Goal: Information Seeking & Learning: Check status

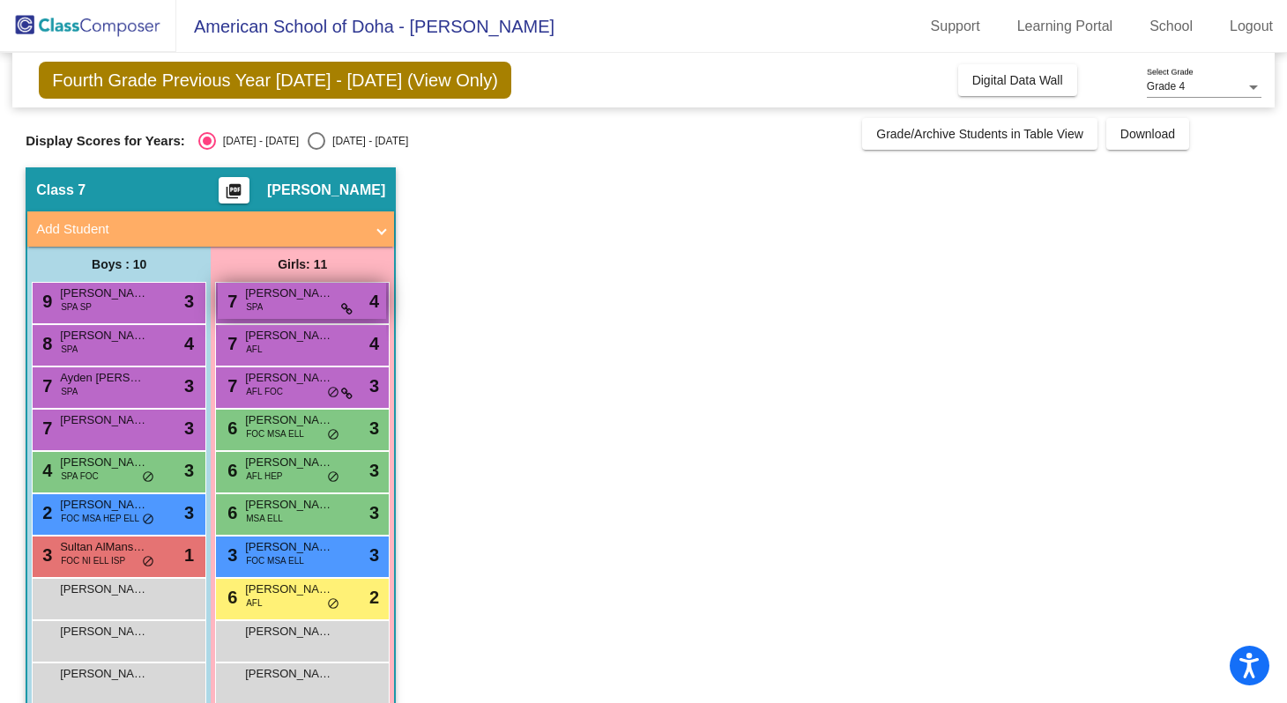
click at [271, 304] on div "7 [PERSON_NAME] SPA lock do_not_disturb_alt 4" at bounding box center [302, 301] width 168 height 36
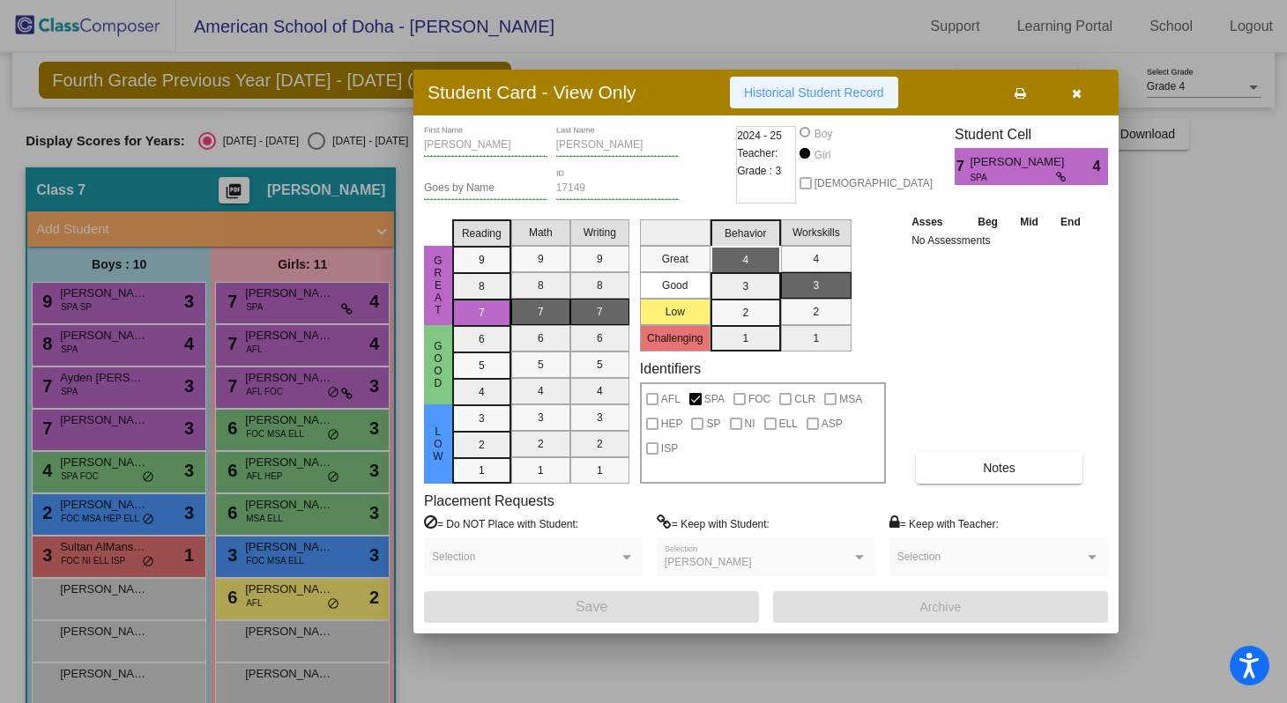
click at [805, 106] on button "Historical Student Record" at bounding box center [814, 93] width 168 height 32
click at [1085, 93] on button "button" at bounding box center [1076, 93] width 56 height 32
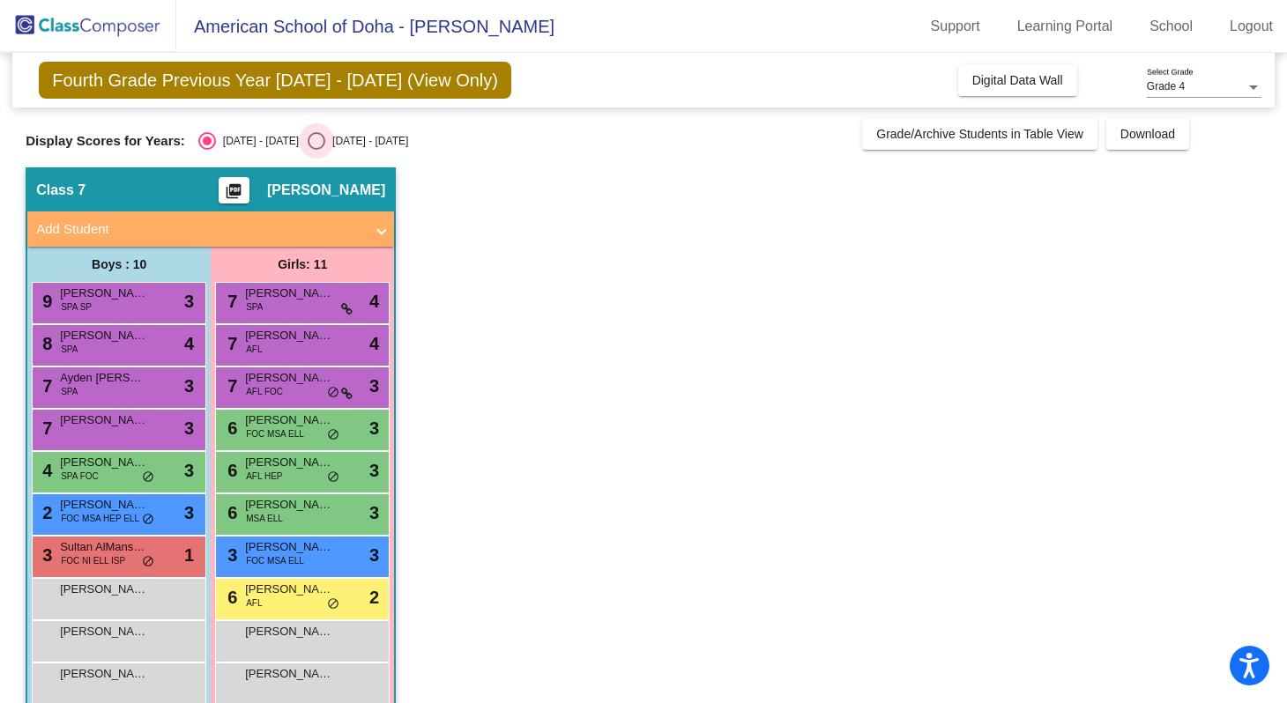
click at [325, 133] on div "[DATE] - [DATE]" at bounding box center [366, 141] width 83 height 16
click at [316, 150] on input "[DATE] - [DATE]" at bounding box center [316, 150] width 1 height 1
radio input "true"
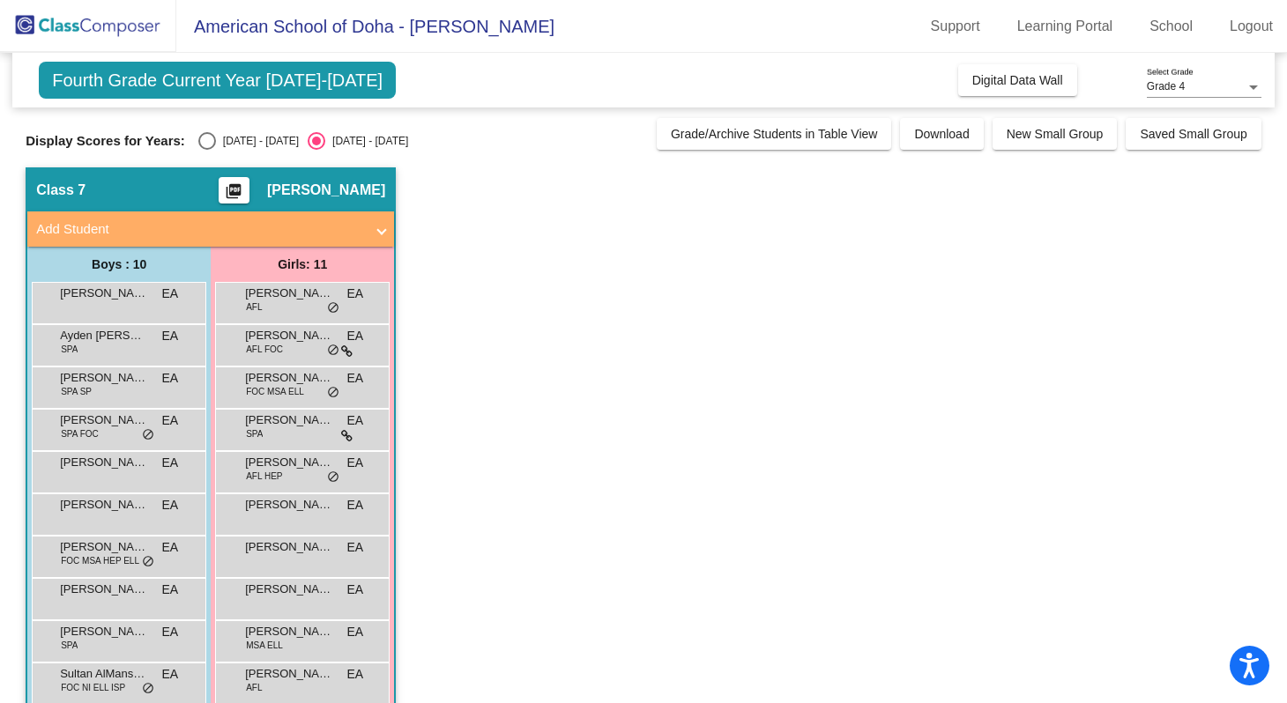
click at [241, 138] on div "[DATE] - [DATE]" at bounding box center [257, 141] width 83 height 16
click at [207, 150] on input "[DATE] - [DATE]" at bounding box center [206, 150] width 1 height 1
radio input "true"
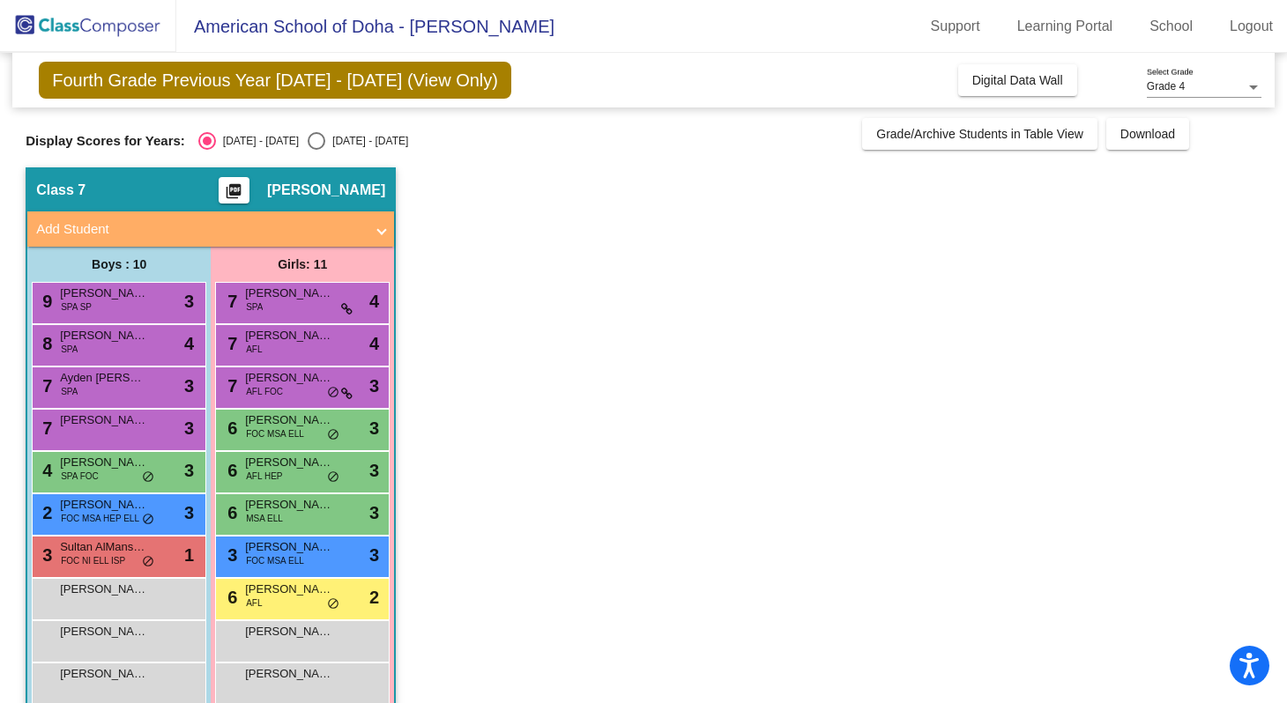
click at [1224, 91] on div "Grade 4" at bounding box center [1196, 87] width 99 height 12
click at [1184, 188] on div at bounding box center [643, 351] width 1287 height 703
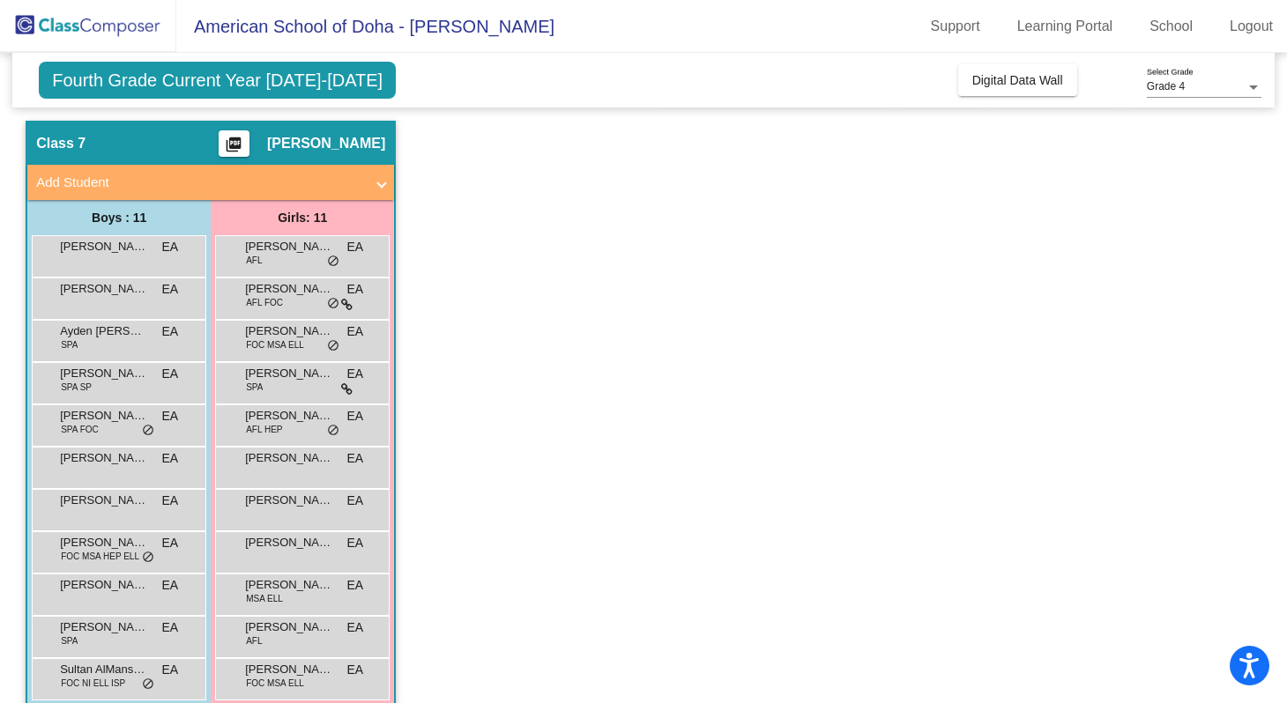
scroll to position [72, 0]
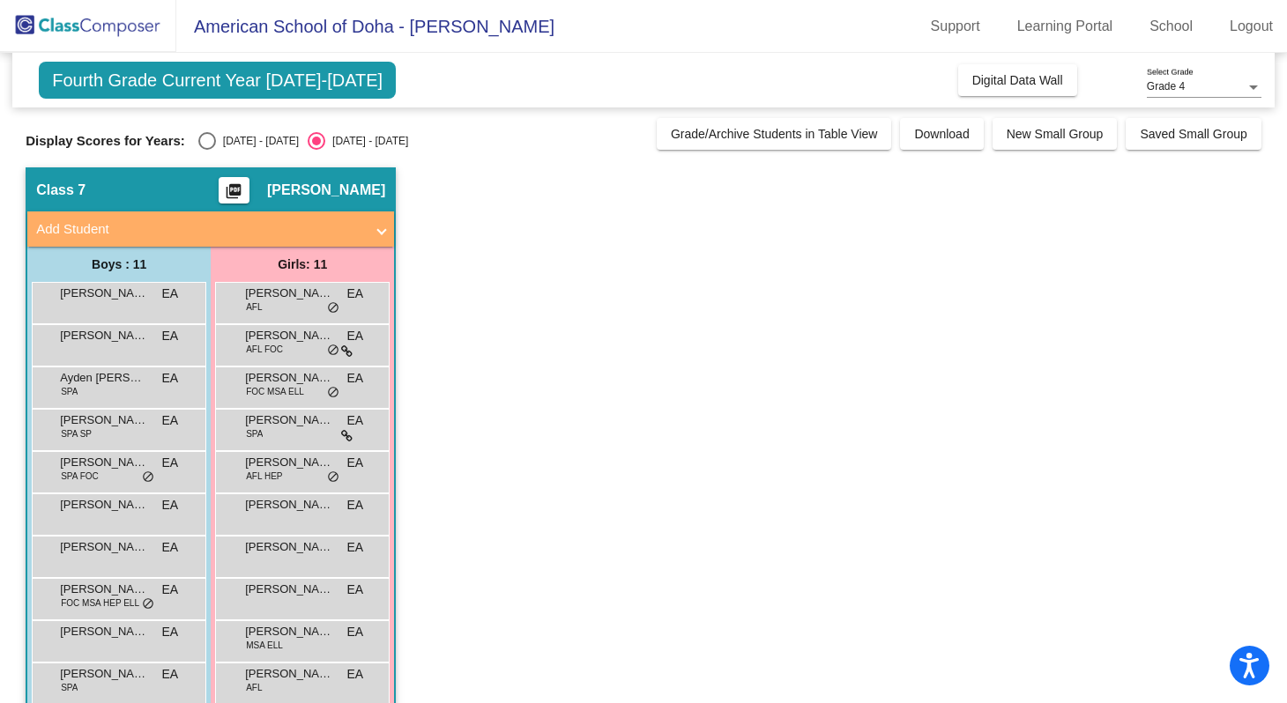
click at [222, 133] on div "[DATE] - [DATE]" at bounding box center [257, 141] width 83 height 16
click at [207, 150] on input "[DATE] - [DATE]" at bounding box center [206, 150] width 1 height 1
radio input "true"
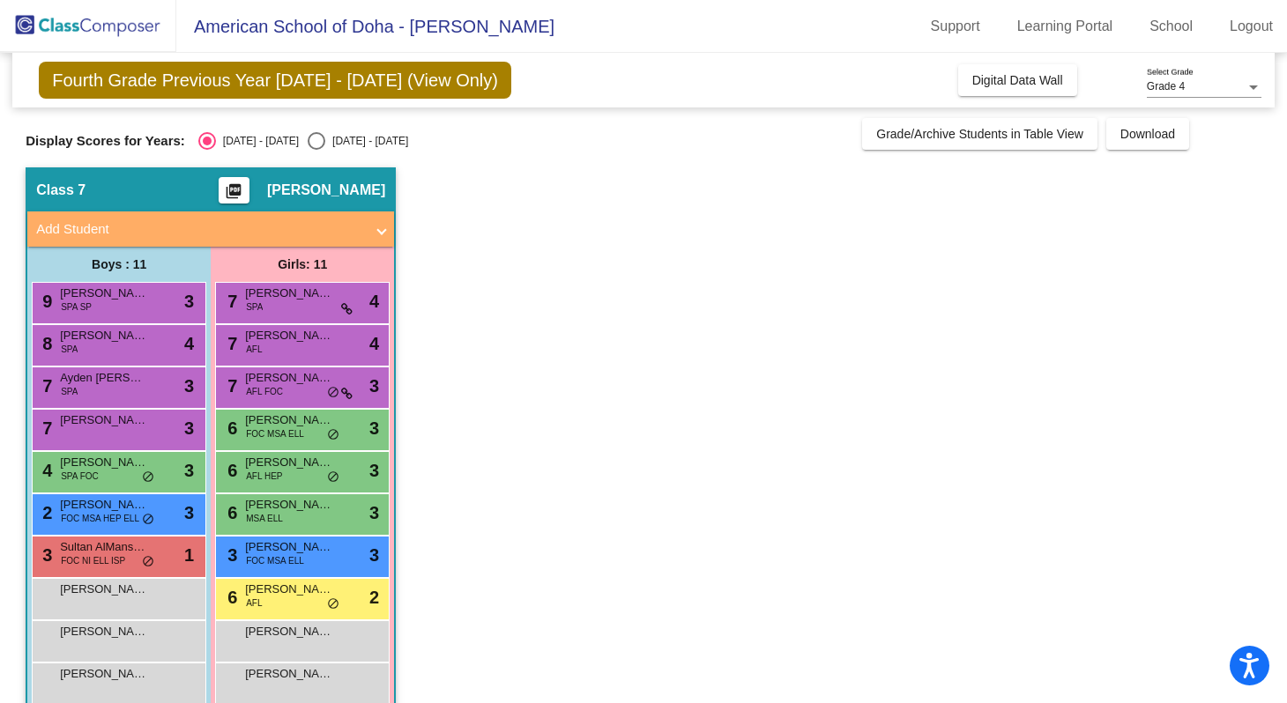
scroll to position [72, 0]
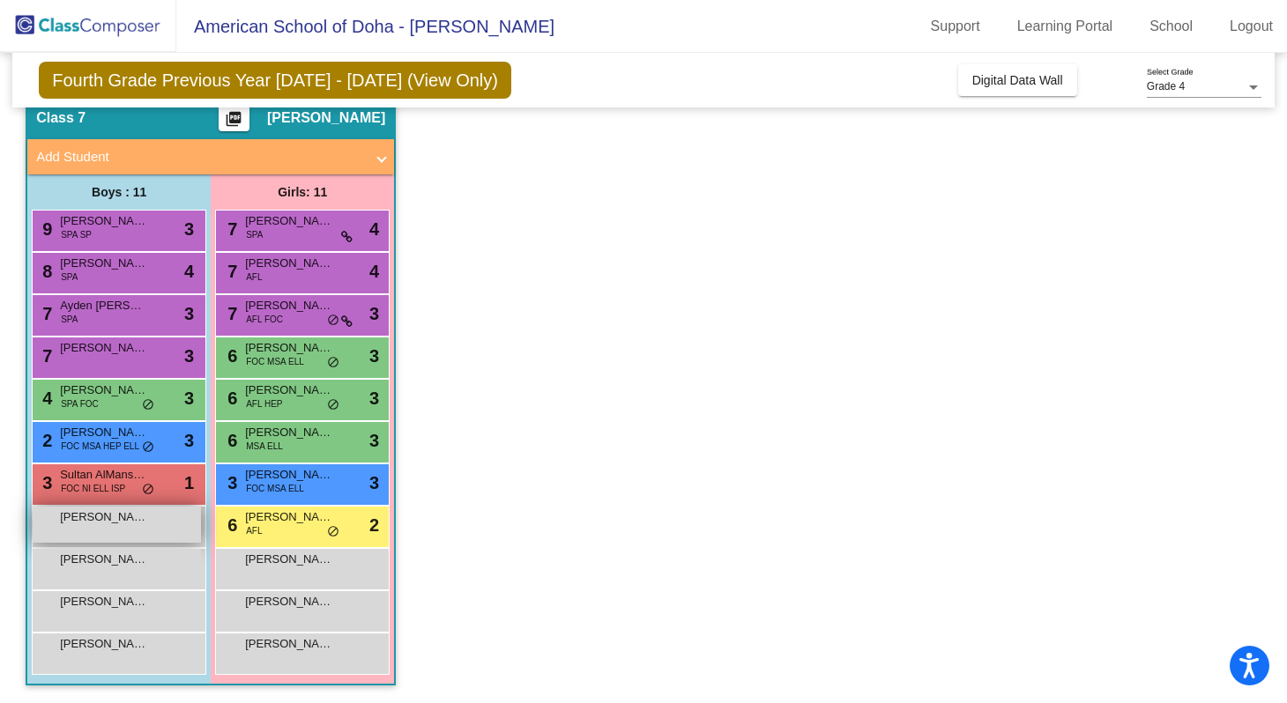
click at [123, 510] on span "Alex Jibai" at bounding box center [104, 518] width 88 height 18
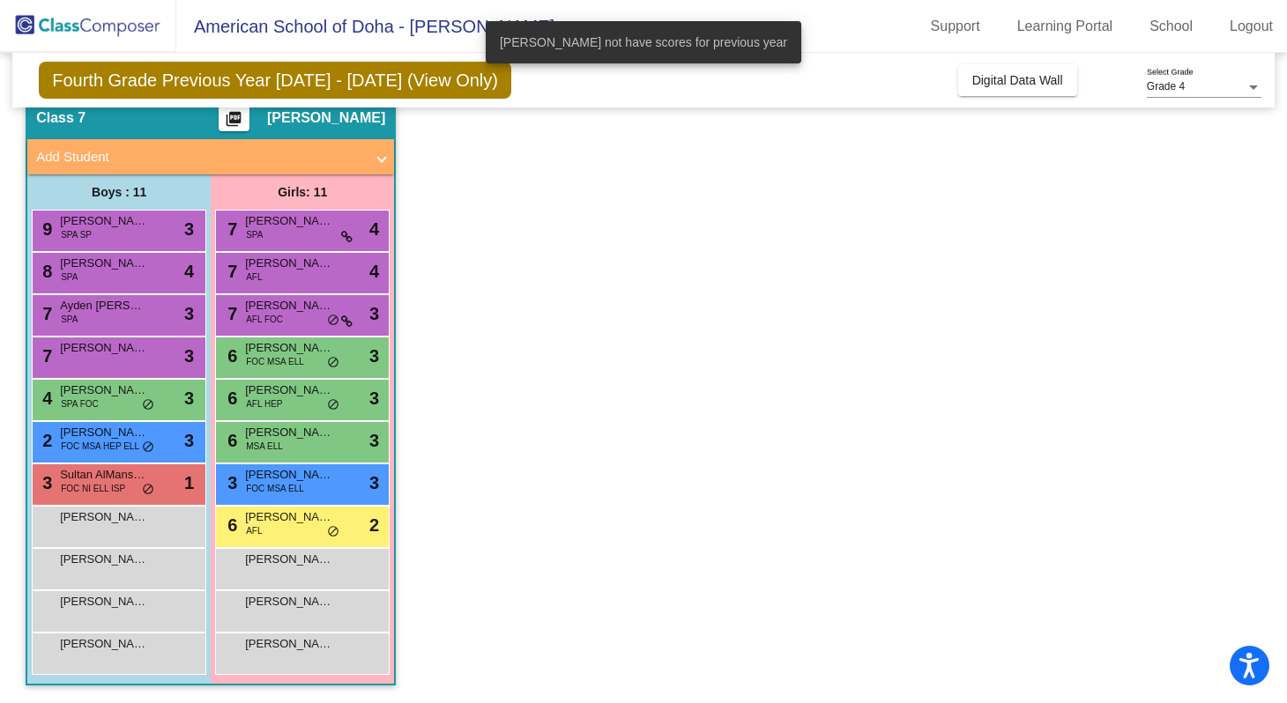
scroll to position [0, 0]
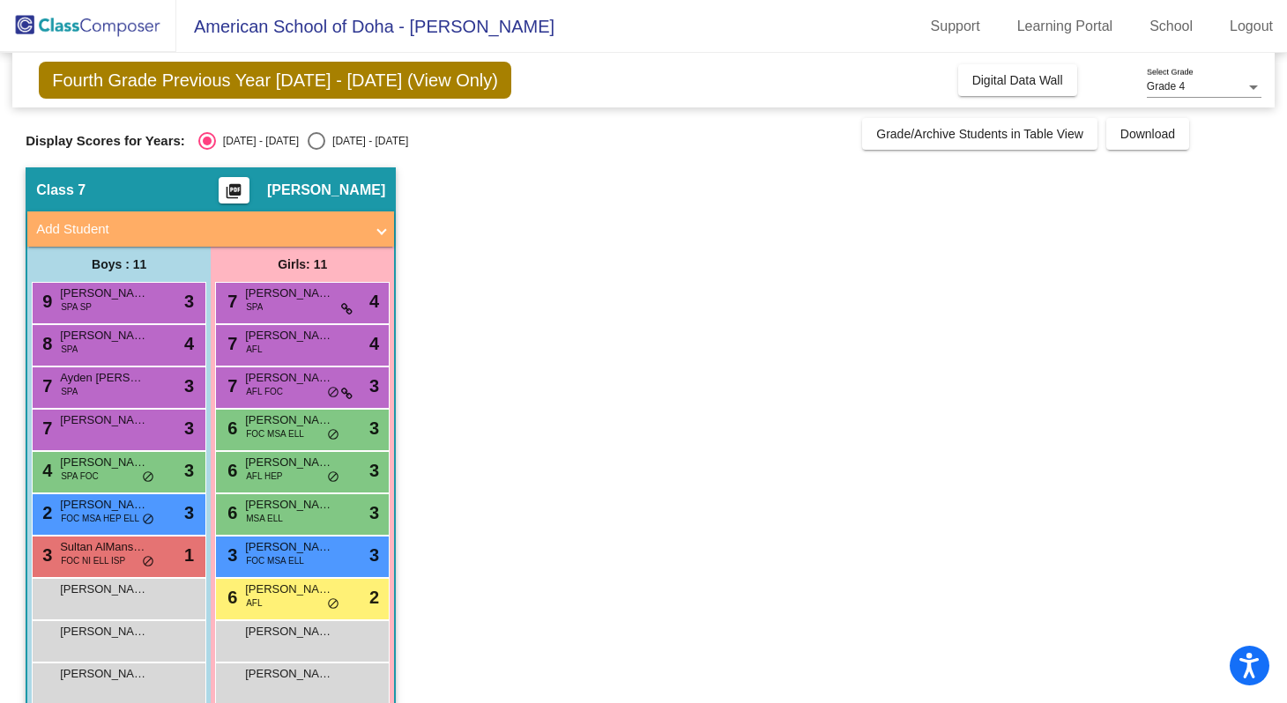
click at [315, 129] on div "Display Scores for Years: 2024 - 2025 2025 - 2026 Grade/Archive Students in Tab…" at bounding box center [644, 134] width 1236 height 32
click at [345, 138] on div "[DATE] - [DATE]" at bounding box center [366, 141] width 83 height 16
click at [316, 150] on input "[DATE] - [DATE]" at bounding box center [316, 150] width 1 height 1
radio input "true"
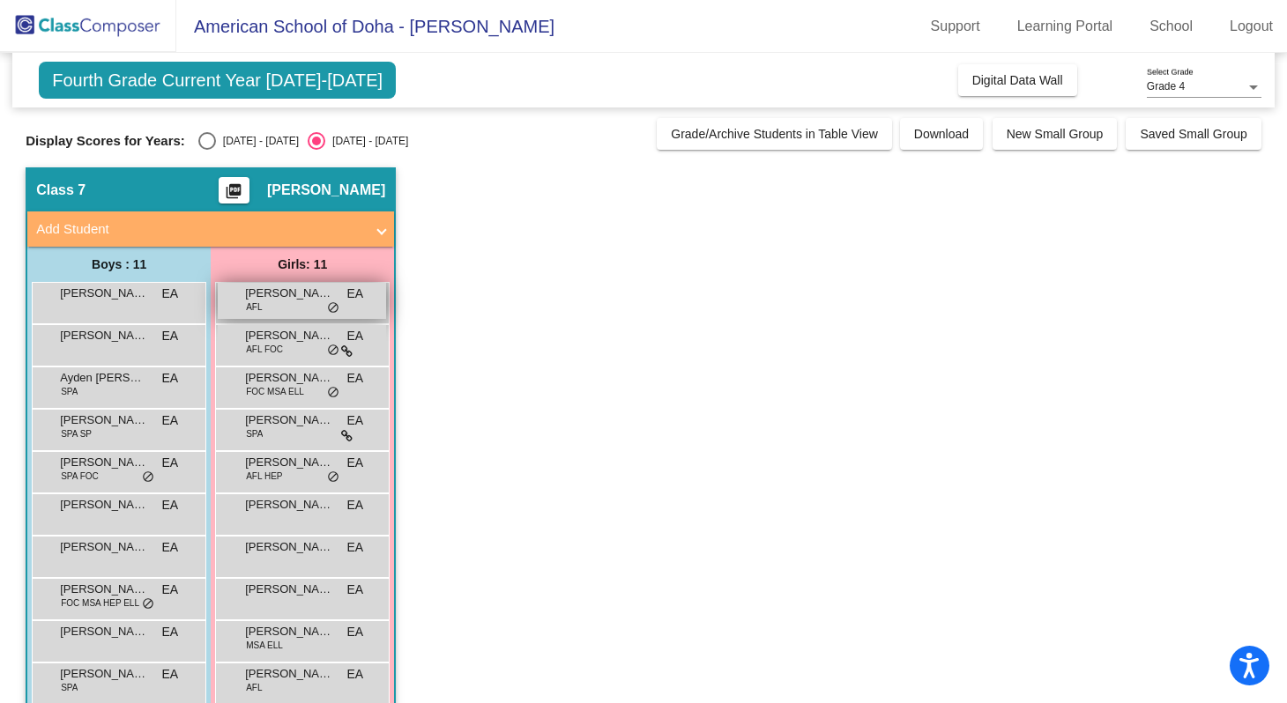
scroll to position [72, 0]
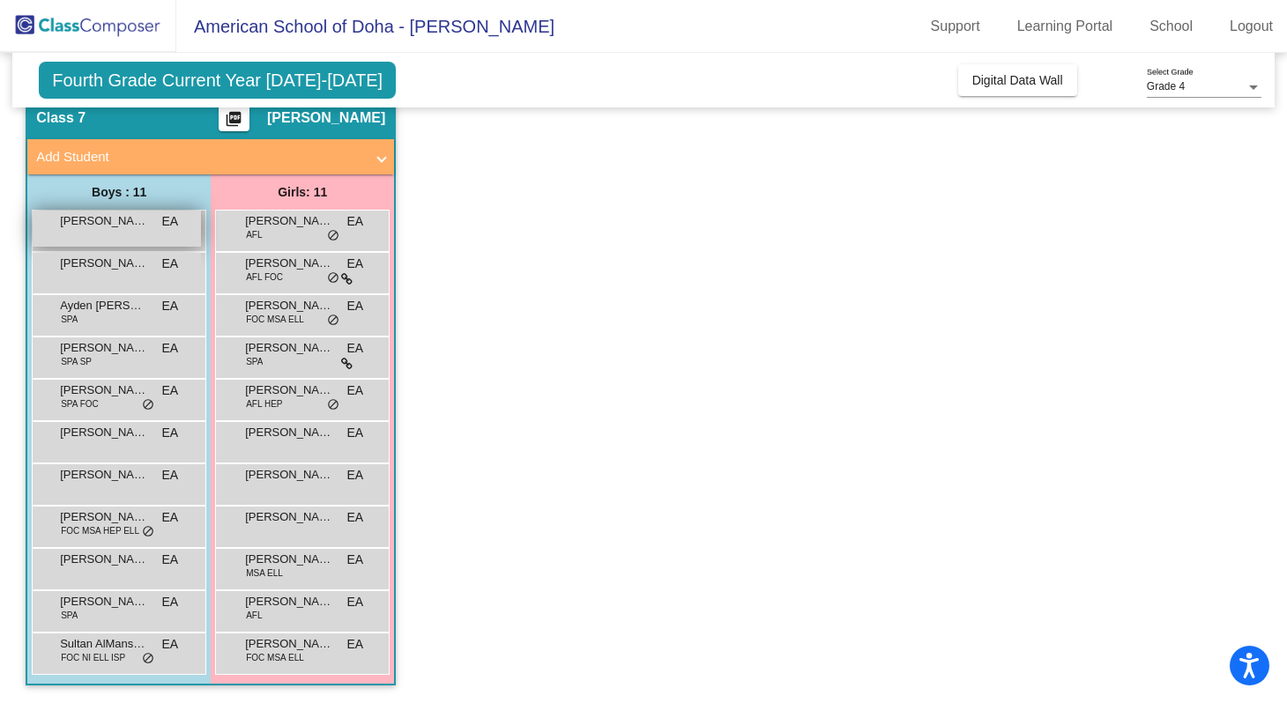
click at [104, 226] on span "Alex Jibai" at bounding box center [104, 221] width 88 height 18
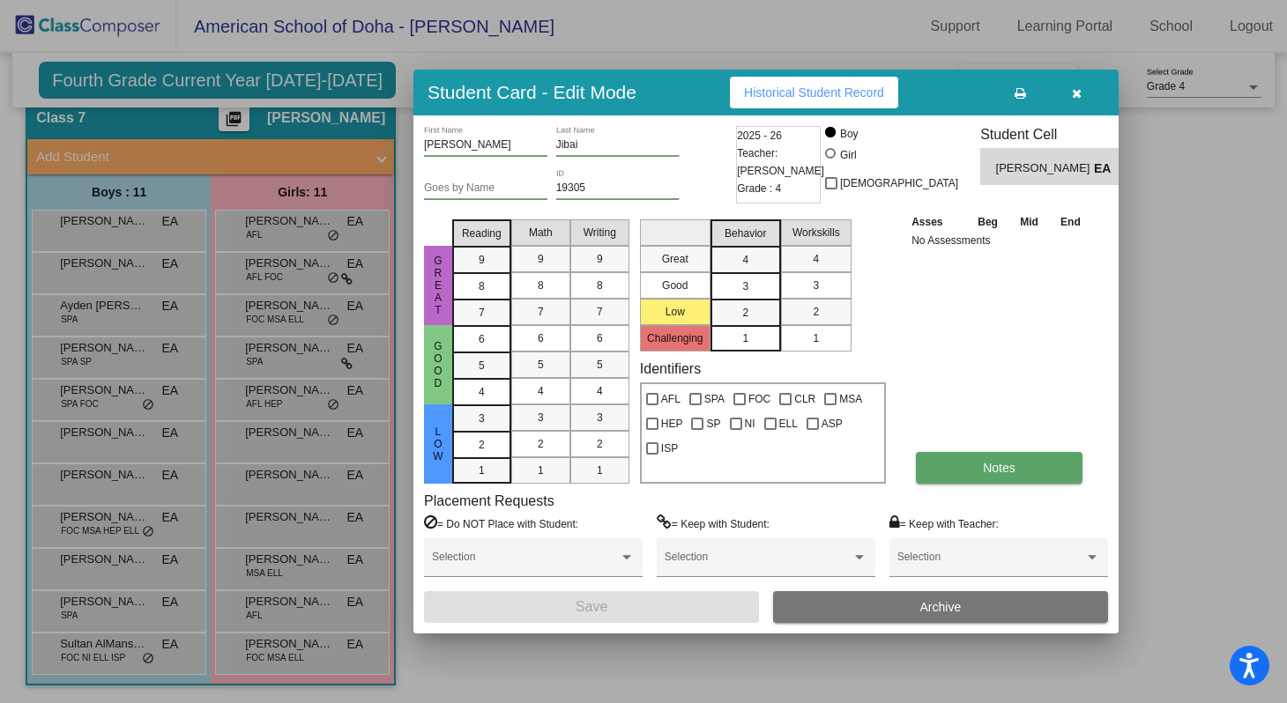
click at [943, 466] on button "Notes" at bounding box center [999, 468] width 167 height 32
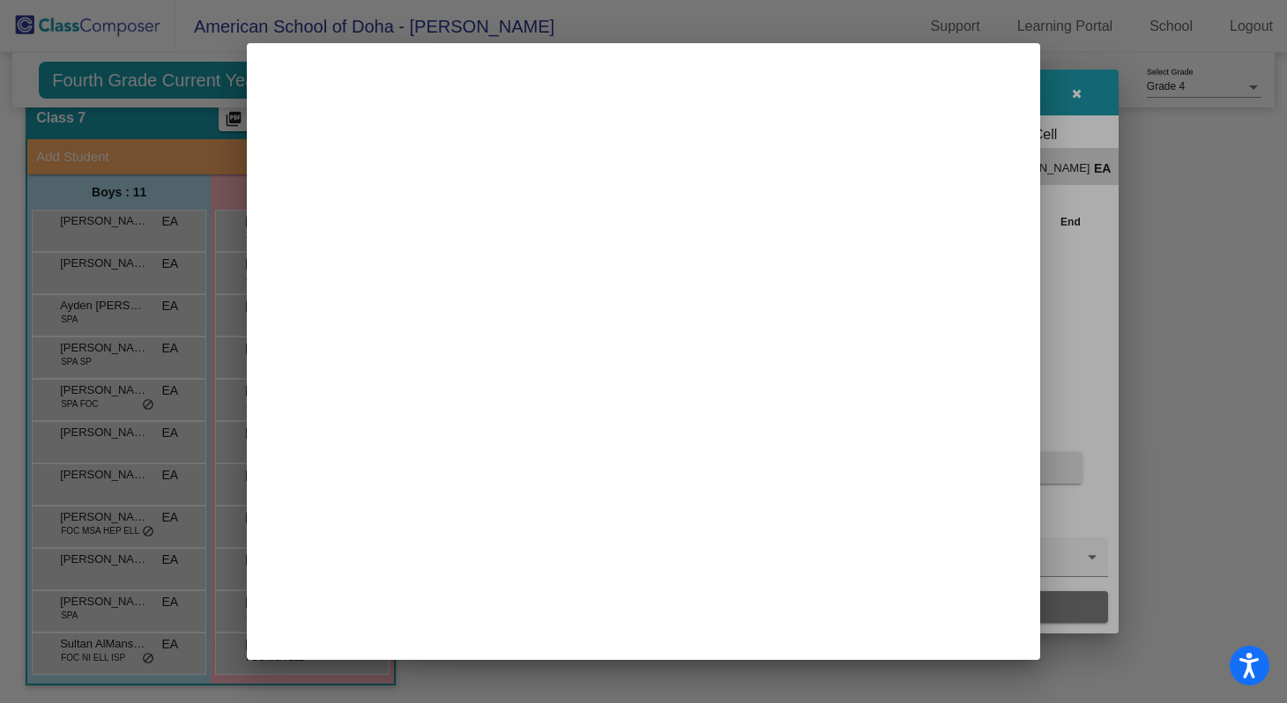
click at [944, 467] on mat-dialog-container at bounding box center [643, 351] width 793 height 617
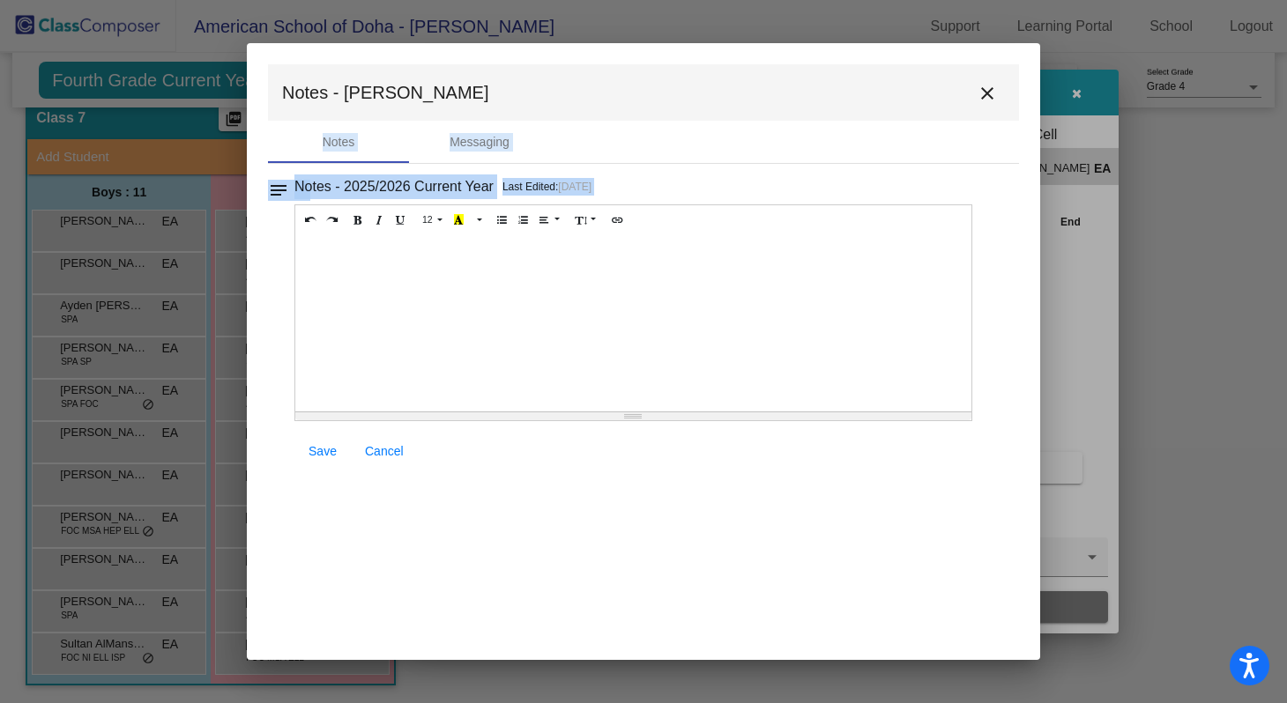
click at [932, 139] on div "Notes Messaging" at bounding box center [643, 142] width 751 height 42
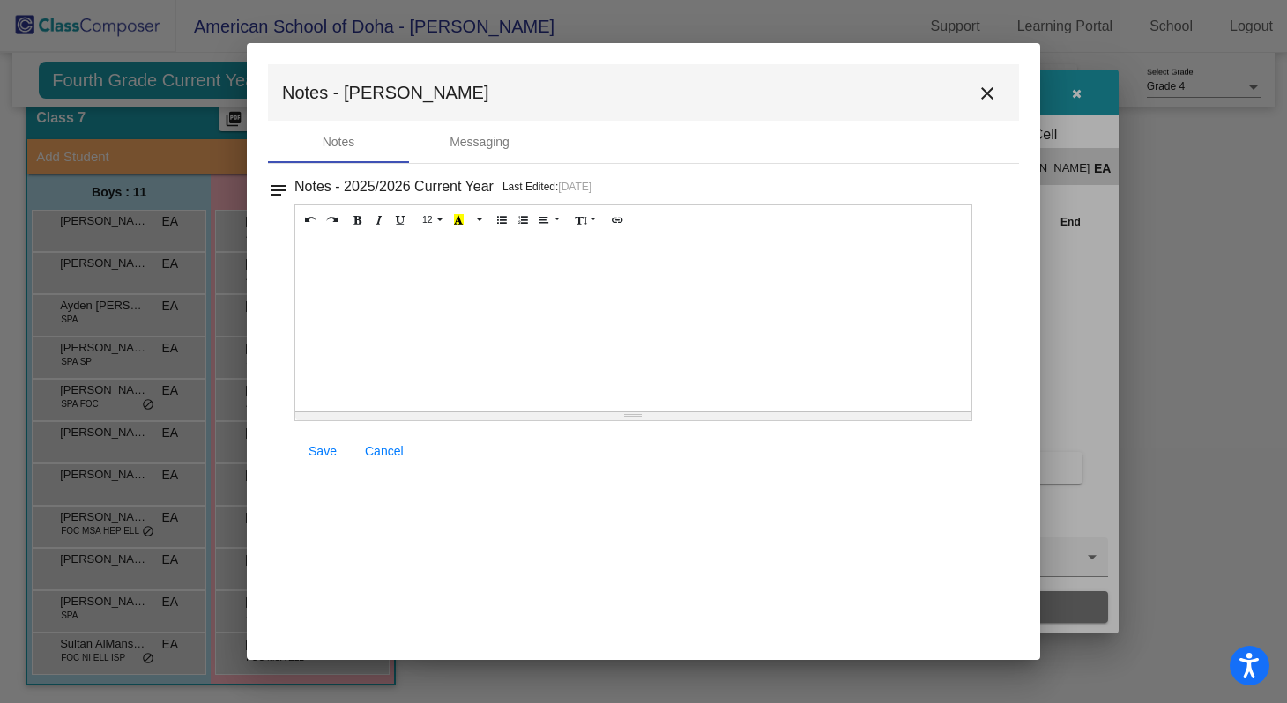
click at [990, 85] on mat-icon "close" at bounding box center [986, 93] width 21 height 21
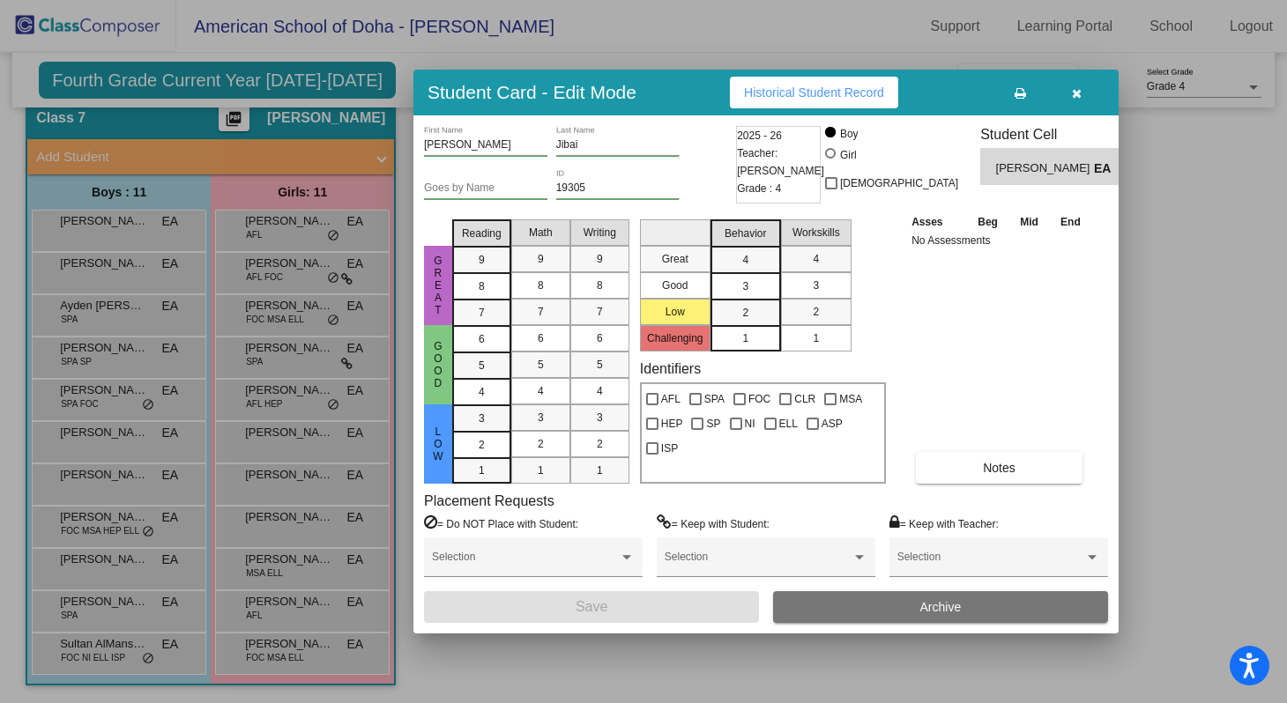
click at [1075, 93] on icon "button" at bounding box center [1077, 93] width 10 height 12
